Goal: Transaction & Acquisition: Book appointment/travel/reservation

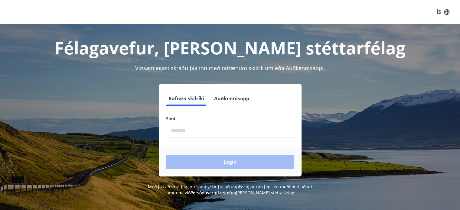
click at [178, 135] on input "phone" at bounding box center [230, 130] width 128 height 15
click at [193, 131] on input "phone" at bounding box center [230, 130] width 128 height 15
drag, startPoint x: 221, startPoint y: 89, endPoint x: 226, endPoint y: 99, distance: 11.5
click at [221, 89] on div "Rafræn skilríki Auðkennisapp Sími ​ Login" at bounding box center [230, 130] width 143 height 92
click at [226, 99] on button "Auðkennisapp" at bounding box center [232, 98] width 40 height 15
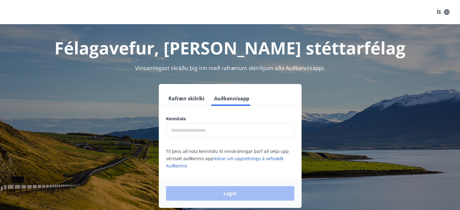
click at [199, 127] on input "text" at bounding box center [230, 130] width 128 height 15
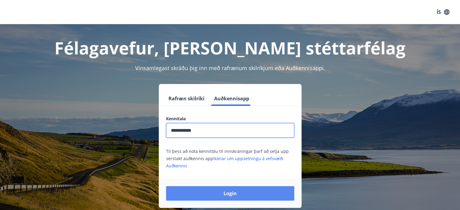
type input "**********"
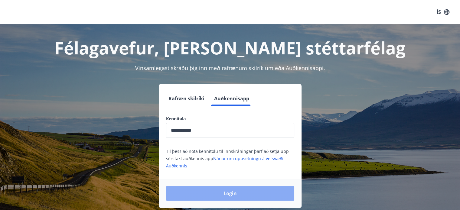
click at [218, 192] on button "Login" at bounding box center [230, 193] width 128 height 15
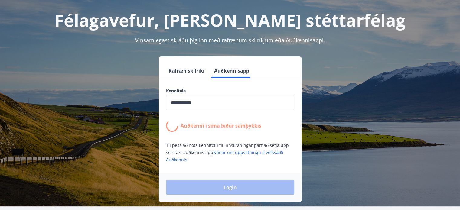
scroll to position [30, 0]
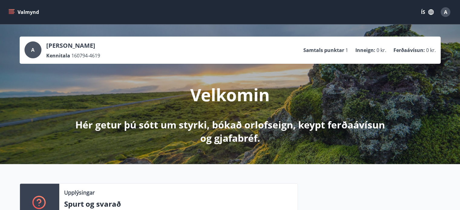
click at [423, 11] on button "ÍS" at bounding box center [426, 12] width 19 height 11
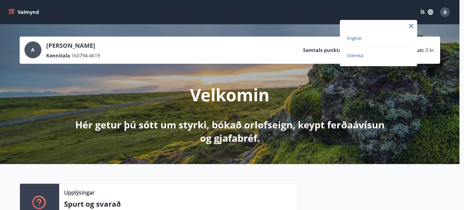
click at [352, 40] on span "English" at bounding box center [354, 38] width 15 height 6
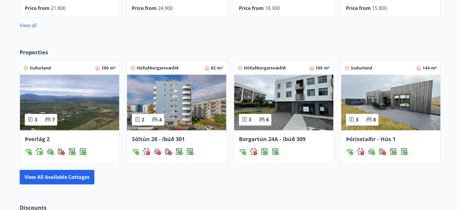
scroll to position [423, 0]
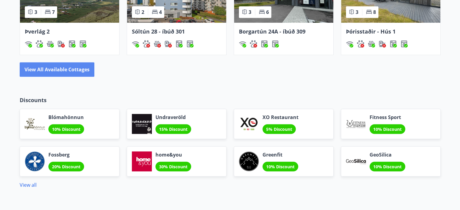
click at [76, 72] on button "View all available cottages" at bounding box center [57, 69] width 75 height 15
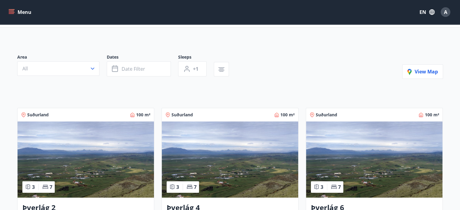
scroll to position [30, 0]
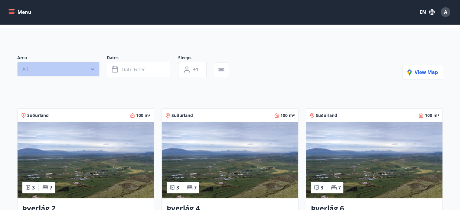
click at [69, 71] on button "All" at bounding box center [58, 69] width 82 height 15
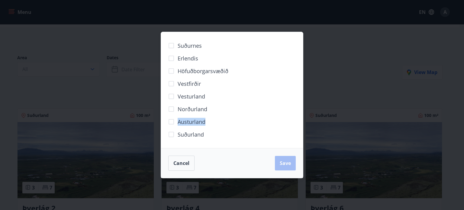
drag, startPoint x: 213, startPoint y: 118, endPoint x: 270, endPoint y: 113, distance: 57.1
click at [270, 113] on div "Suðurnes Erlendis Höfuðborgarsvæðið Vestfirðir Vesturland Norðurland Austurland…" at bounding box center [232, 90] width 128 height 102
click at [270, 113] on div "Norðurland" at bounding box center [232, 109] width 128 height 13
click at [283, 166] on span "Save" at bounding box center [285, 163] width 11 height 7
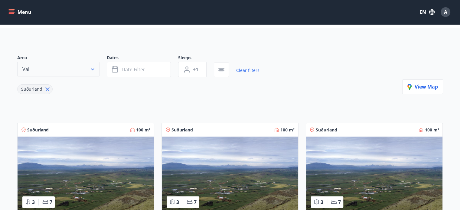
click at [63, 69] on button "Val" at bounding box center [58, 69] width 82 height 15
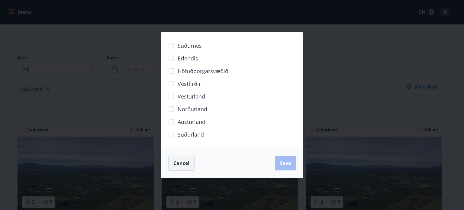
click at [181, 163] on span "Cancel" at bounding box center [181, 163] width 16 height 7
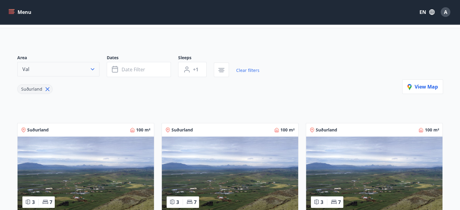
click at [96, 69] on button "Val" at bounding box center [58, 69] width 82 height 15
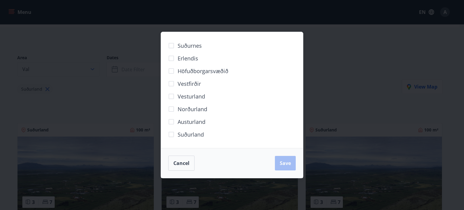
click at [96, 69] on div "Suðurnes Erlendis Höfuðborgarsvæðið Vestfirðir Vesturland Norðurland Austurland…" at bounding box center [232, 105] width 464 height 210
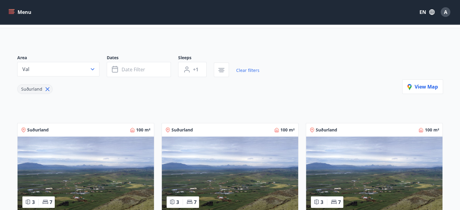
click at [46, 87] on icon at bounding box center [47, 89] width 7 height 7
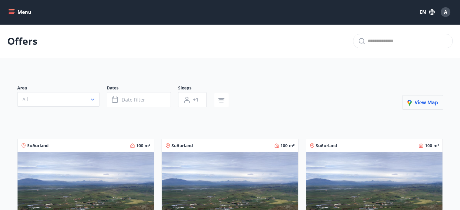
click at [417, 102] on span "View map" at bounding box center [422, 102] width 31 height 7
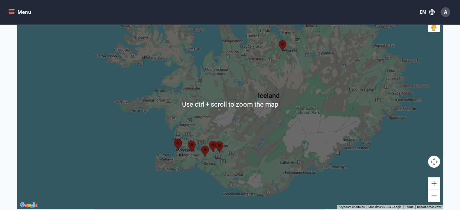
scroll to position [121, 0]
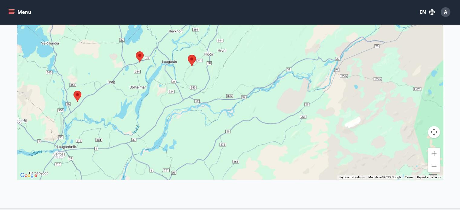
click at [195, 64] on img at bounding box center [192, 60] width 8 height 11
click at [188, 55] on area at bounding box center [188, 55] width 0 height 0
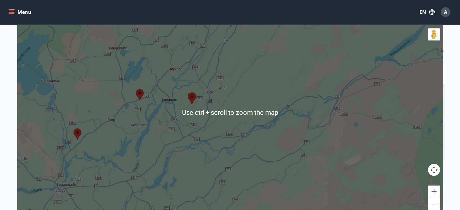
scroll to position [79, 0]
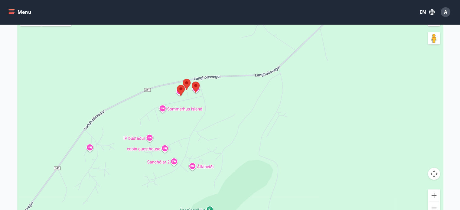
click at [177, 85] on area at bounding box center [177, 85] width 0 height 0
click at [183, 79] on area at bounding box center [183, 79] width 0 height 0
click at [192, 82] on area at bounding box center [192, 82] width 0 height 0
click at [183, 79] on area at bounding box center [183, 79] width 0 height 0
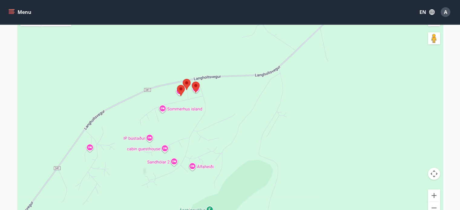
click at [183, 79] on area at bounding box center [183, 79] width 0 height 0
click at [203, 92] on div "To navigate, press the arrow keys." at bounding box center [230, 116] width 426 height 210
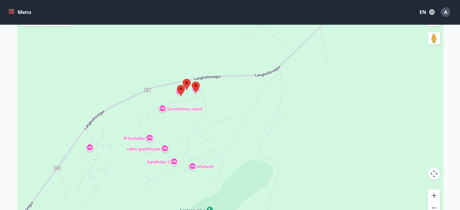
click at [197, 92] on img at bounding box center [196, 87] width 8 height 11
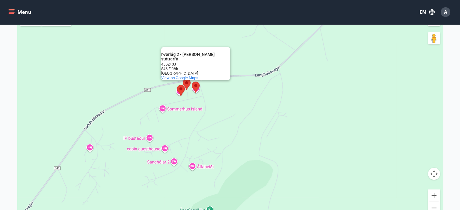
click at [192, 82] on area at bounding box center [192, 82] width 0 height 0
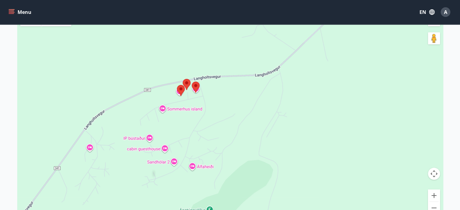
click at [192, 82] on area at bounding box center [192, 82] width 0 height 0
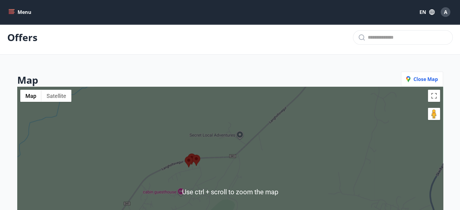
scroll to position [0, 0]
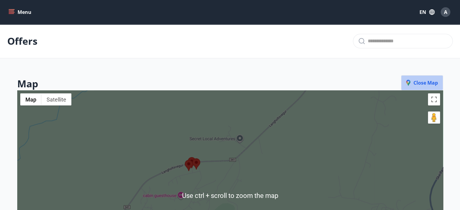
click at [410, 80] on icon "button" at bounding box center [409, 83] width 7 height 7
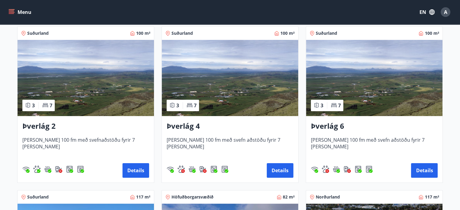
scroll to position [91, 0]
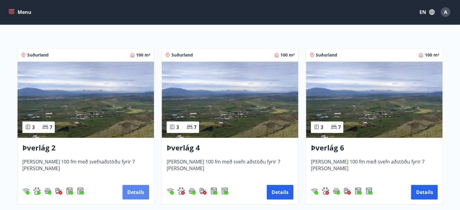
click at [129, 193] on button "Details" at bounding box center [135, 192] width 27 height 15
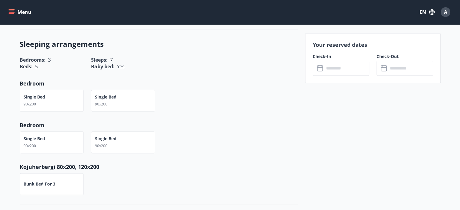
scroll to position [725, 0]
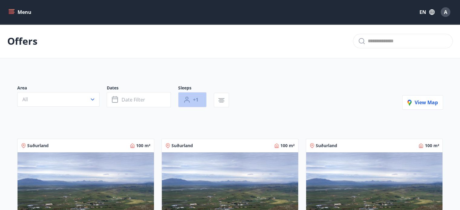
click at [193, 96] on span "+1" at bounding box center [195, 99] width 5 height 7
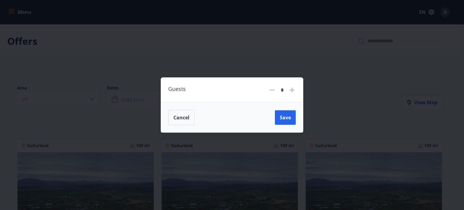
click at [293, 89] on icon at bounding box center [292, 90] width 5 height 5
type input "*"
click at [291, 118] on button "Save" at bounding box center [285, 117] width 21 height 15
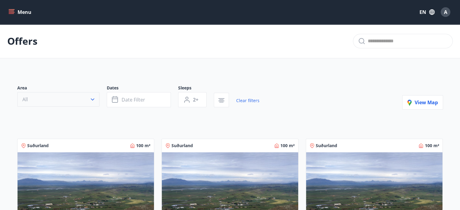
click at [78, 94] on button "All" at bounding box center [58, 99] width 82 height 15
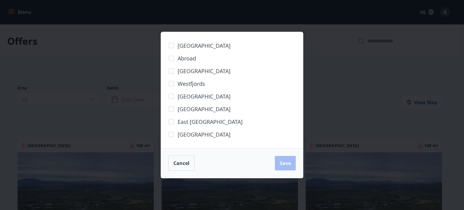
click at [189, 71] on font "Capital Region" at bounding box center [204, 70] width 53 height 7
click at [200, 99] on font "West Iceland" at bounding box center [204, 96] width 53 height 7
click at [184, 134] on font "South Iceland" at bounding box center [204, 134] width 53 height 7
click at [290, 165] on font "Save" at bounding box center [285, 163] width 11 height 7
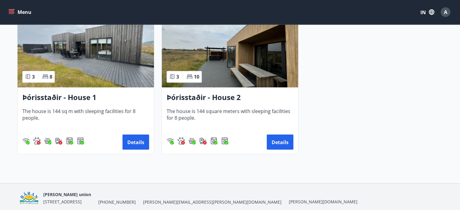
scroll to position [484, 0]
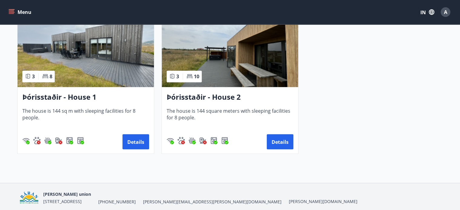
click at [241, 86] on img at bounding box center [230, 49] width 136 height 76
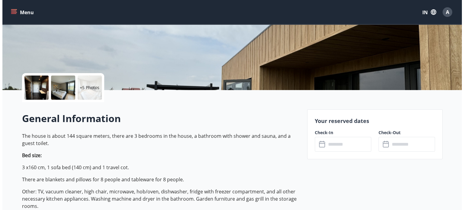
scroll to position [30, 0]
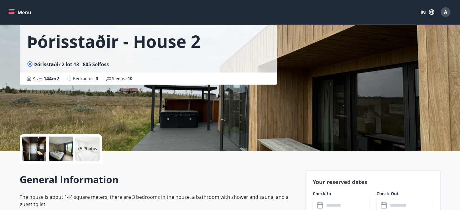
click at [35, 148] on div at bounding box center [34, 149] width 24 height 24
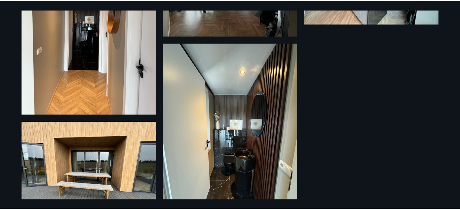
scroll to position [332, 0]
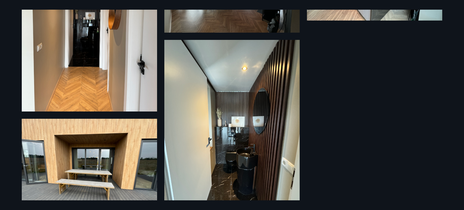
click at [0, 30] on div "11 Photos" at bounding box center [232, 105] width 464 height 210
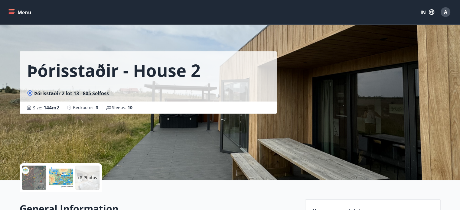
scroll to position [0, 0]
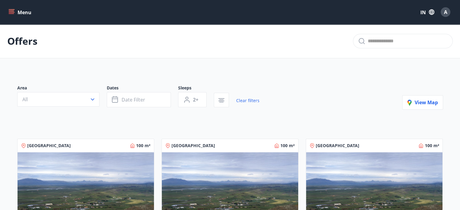
click at [15, 42] on font "Offers" at bounding box center [22, 40] width 30 height 13
type input "*"
click at [13, 13] on icon "menu" at bounding box center [11, 12] width 6 height 6
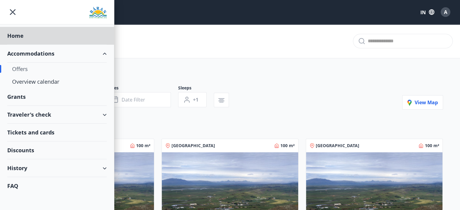
click at [29, 98] on div "Grants" at bounding box center [56, 97] width 99 height 18
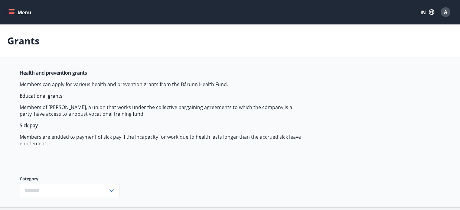
click at [33, 42] on font "Grants" at bounding box center [23, 40] width 32 height 13
click at [13, 13] on icon "menu" at bounding box center [11, 12] width 6 height 6
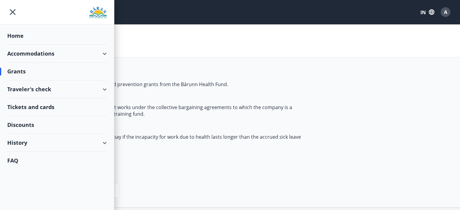
click at [30, 122] on font "Discounts" at bounding box center [20, 124] width 27 height 7
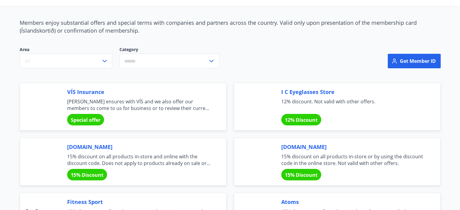
scroll to position [60, 0]
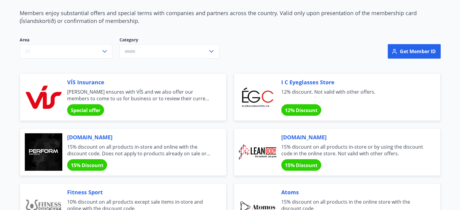
click at [89, 109] on span "Special offer" at bounding box center [86, 110] width 30 height 7
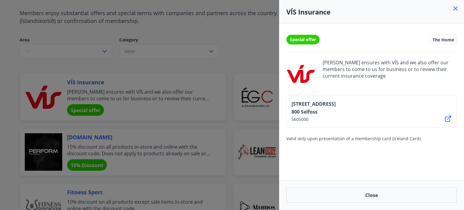
drag, startPoint x: 374, startPoint y: 191, endPoint x: 317, endPoint y: 97, distance: 110.2
click at [317, 97] on div "VÍS Insurance Special offer The Home Báran ensures with VÍS and we also offer o…" at bounding box center [371, 105] width 185 height 210
click at [317, 109] on font "800 Selfoss" at bounding box center [305, 112] width 26 height 7
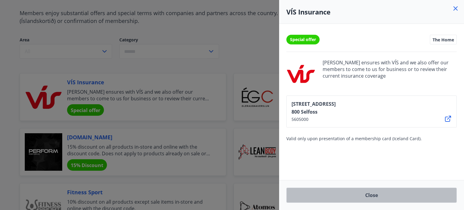
click at [363, 198] on button "Close" at bounding box center [372, 195] width 170 height 15
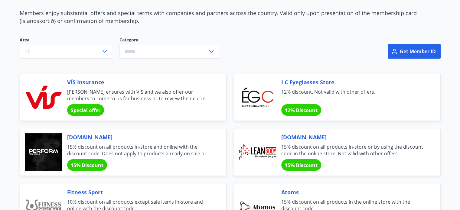
click at [93, 109] on span "Special offer" at bounding box center [86, 110] width 30 height 7
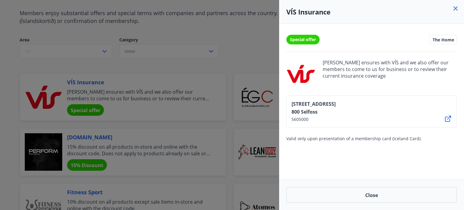
click at [451, 118] on icon at bounding box center [448, 119] width 6 height 6
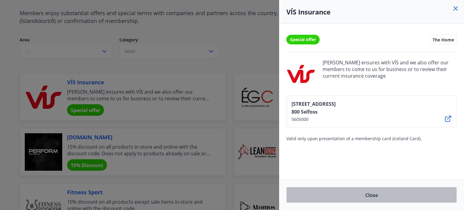
click at [369, 192] on font "Close" at bounding box center [371, 195] width 13 height 7
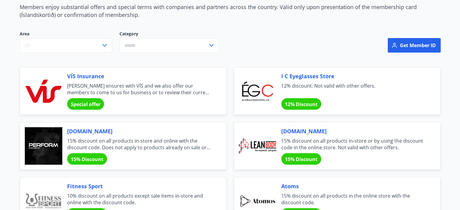
scroll to position [0, 0]
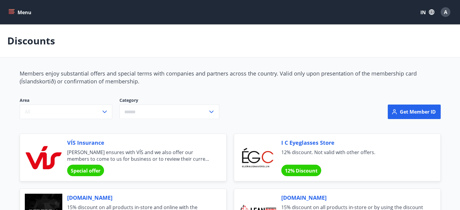
click at [17, 11] on button "Menu" at bounding box center [20, 12] width 27 height 11
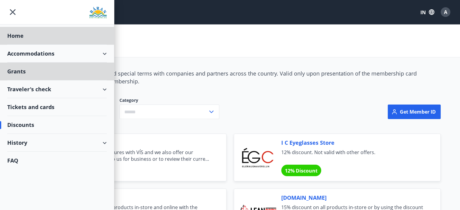
drag, startPoint x: 20, startPoint y: 67, endPoint x: 42, endPoint y: 52, distance: 27.1
click at [41, 52] on ul "Home Accommodations Grants Traveler's check Tickets and cards Discounts History…" at bounding box center [57, 96] width 114 height 145
click at [42, 52] on font "Accommodations" at bounding box center [30, 53] width 47 height 7
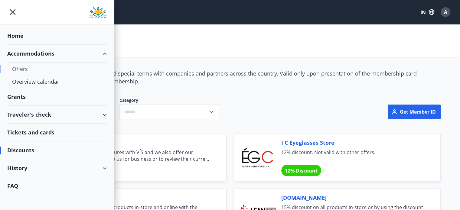
click at [44, 72] on div "Offers" at bounding box center [57, 69] width 90 height 13
